Goal: Information Seeking & Learning: Learn about a topic

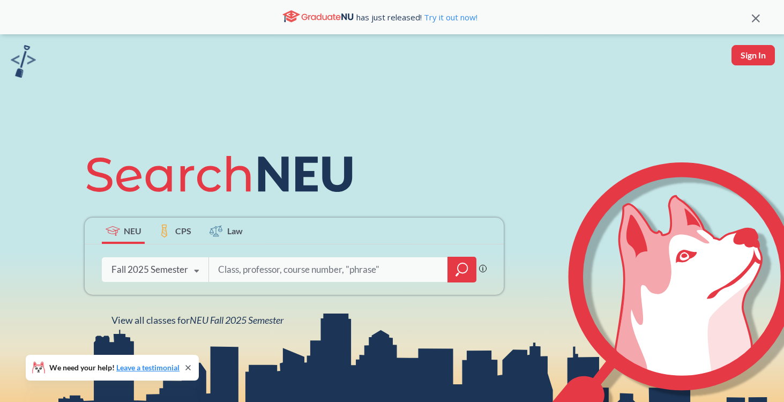
click at [272, 274] on input "search" at bounding box center [328, 269] width 223 height 23
type input "2220"
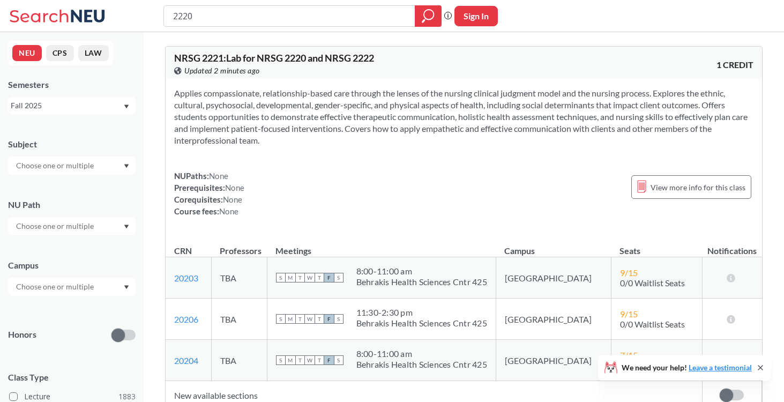
click at [87, 108] on div "Fall 2025" at bounding box center [67, 106] width 112 height 12
click at [81, 166] on div "Summer 1 2025" at bounding box center [72, 172] width 128 height 29
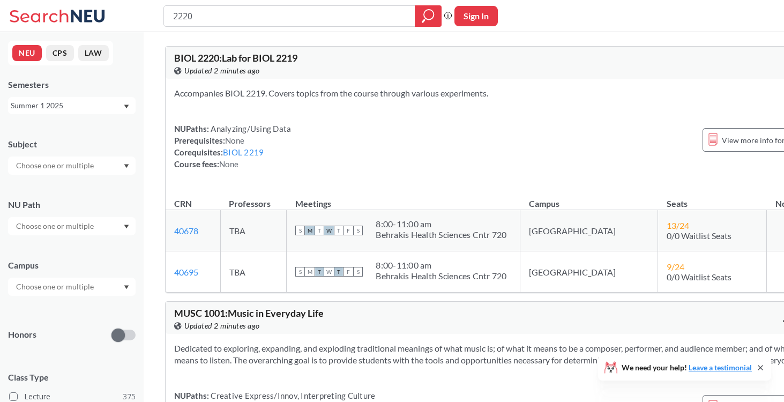
click at [387, 227] on div "8:00 - 11:00 am" at bounding box center [441, 224] width 131 height 11
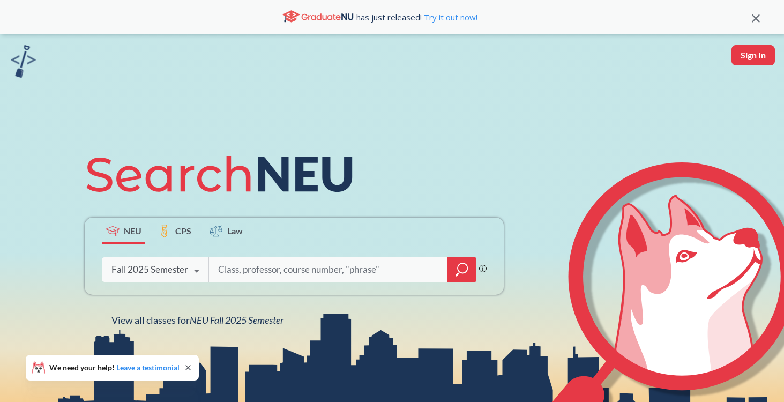
click at [275, 264] on input "search" at bounding box center [328, 269] width 223 height 23
click at [182, 270] on div "Fall 2025 Semester" at bounding box center [149, 270] width 77 height 12
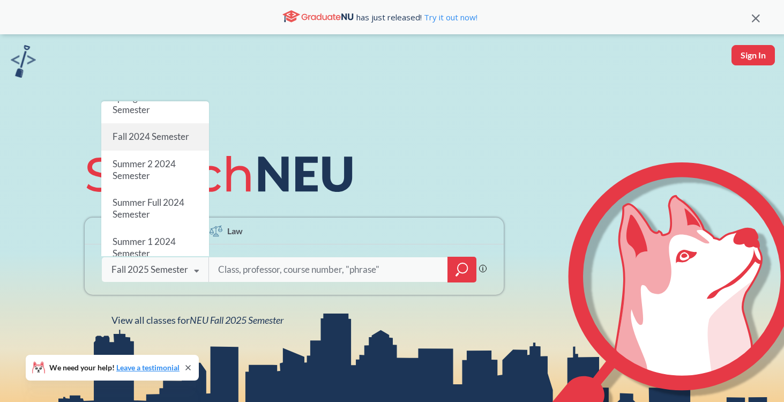
scroll to position [162, 0]
click at [177, 167] on div "Summer 2 2024 Semester" at bounding box center [155, 167] width 108 height 39
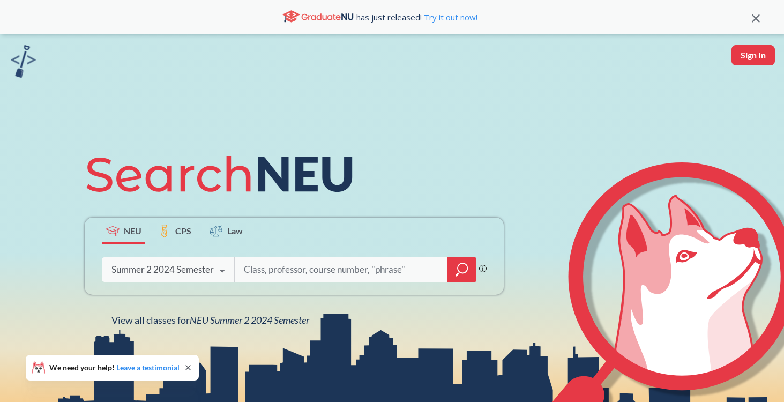
click at [281, 274] on input "search" at bounding box center [341, 269] width 197 height 23
type input "2219"
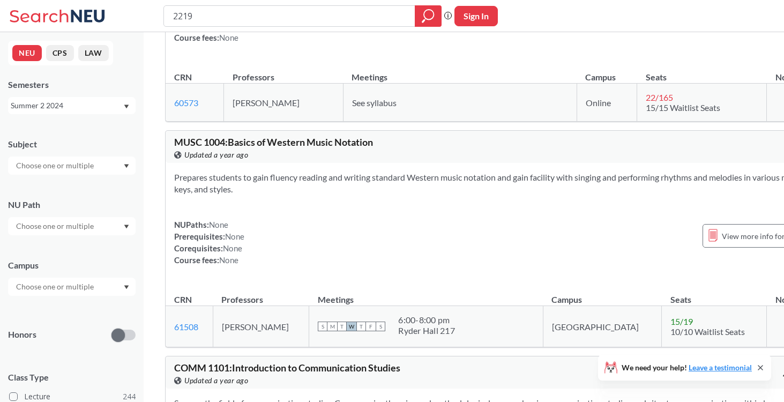
scroll to position [289, 0]
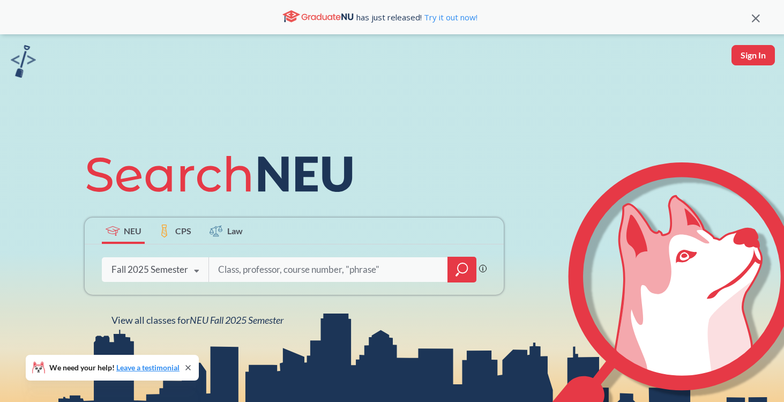
click at [255, 276] on input "search" at bounding box center [328, 269] width 223 height 23
type input "2219"
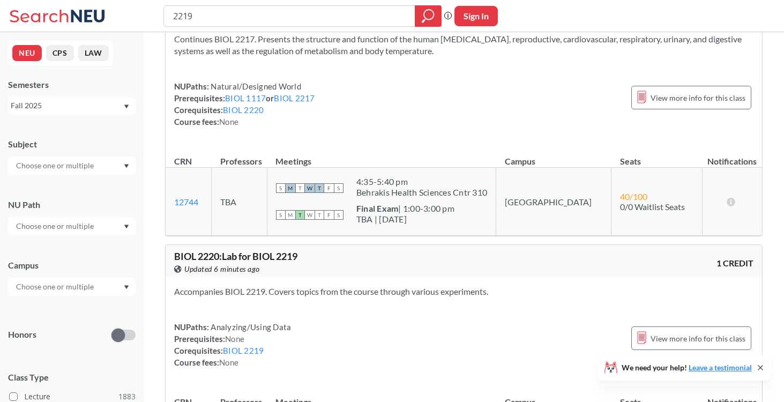
scroll to position [54, 0]
click at [70, 103] on div "Fall 2025" at bounding box center [67, 106] width 112 height 12
click at [73, 141] on div "Summer 1 2025" at bounding box center [74, 138] width 121 height 12
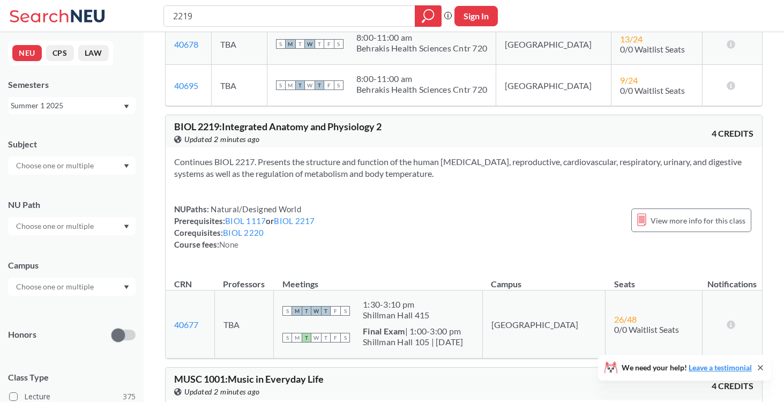
scroll to position [199, 0]
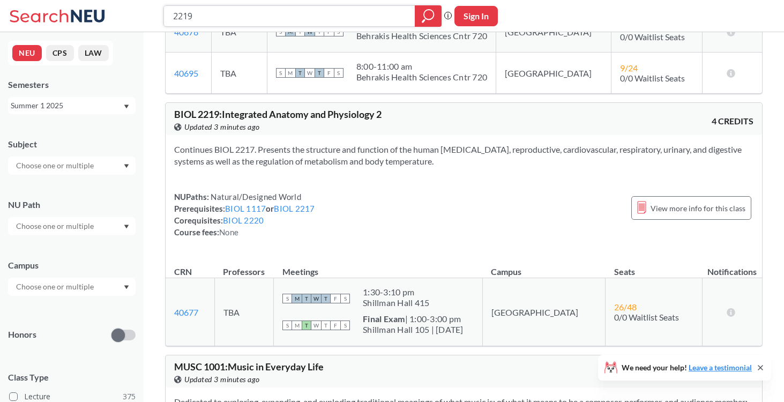
click at [243, 20] on input "2219" at bounding box center [289, 16] width 235 height 18
type input "4500"
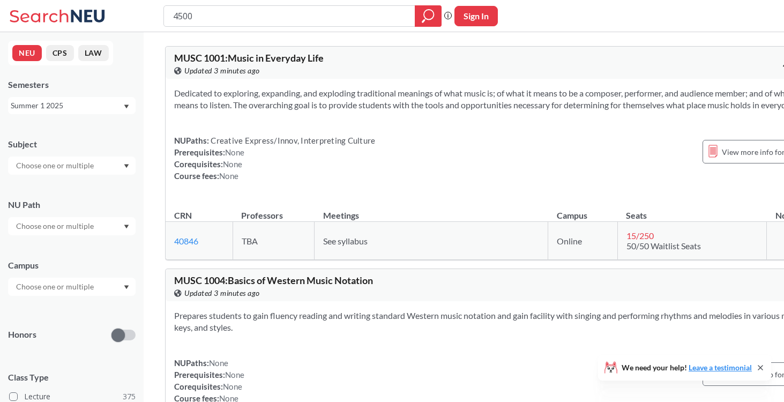
click at [51, 101] on div "Summer 1 2025" at bounding box center [67, 106] width 112 height 12
click at [49, 128] on div "Fall 2025" at bounding box center [74, 129] width 121 height 12
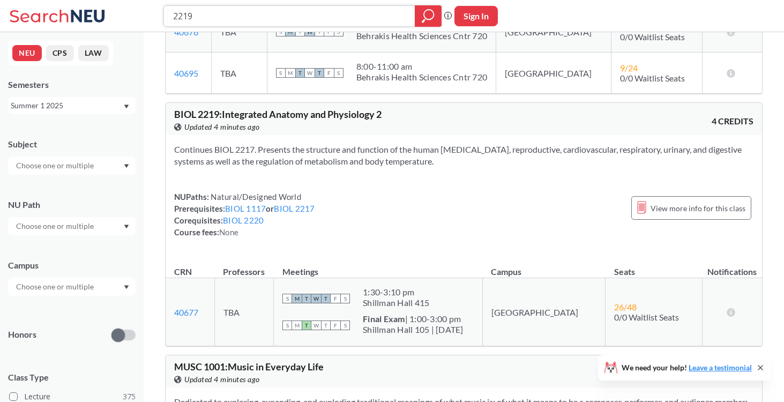
click at [253, 10] on input "2219" at bounding box center [289, 16] width 235 height 18
type input "5100"
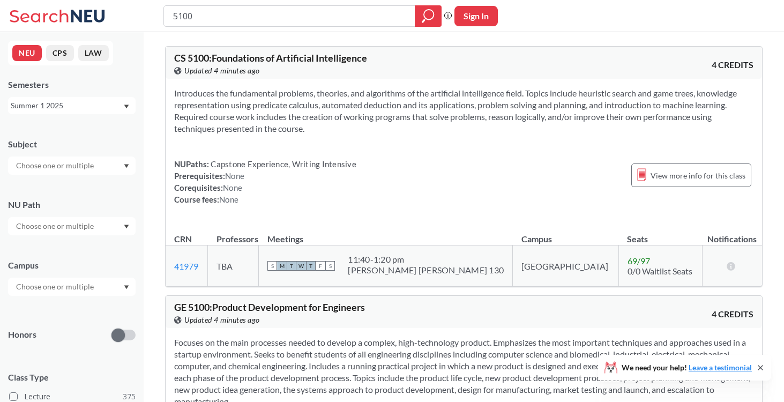
click at [73, 162] on input "text" at bounding box center [56, 165] width 90 height 13
click at [63, 94] on div "Semesters Summer 1 2025" at bounding box center [72, 96] width 128 height 35
click at [65, 104] on div "Summer 1 2025" at bounding box center [67, 106] width 112 height 12
click at [72, 170] on div "Spring 2025" at bounding box center [74, 165] width 121 height 12
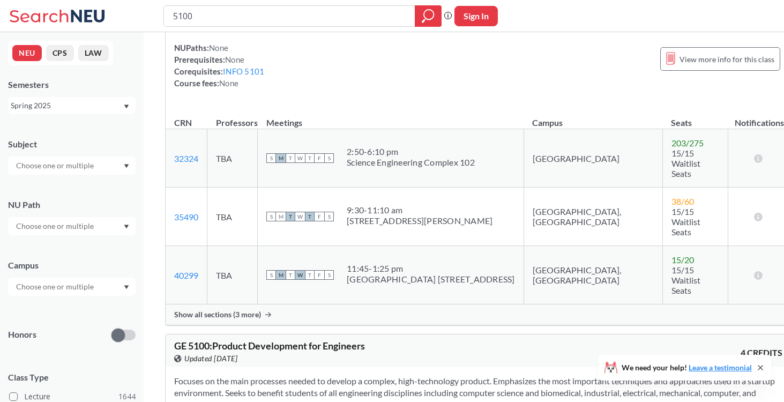
scroll to position [780, 0]
click at [94, 165] on input "text" at bounding box center [56, 165] width 90 height 13
type input "biol"
click at [62, 180] on div "BIOL ( 54 )" at bounding box center [74, 184] width 121 height 12
